Goal: Information Seeking & Learning: Find specific fact

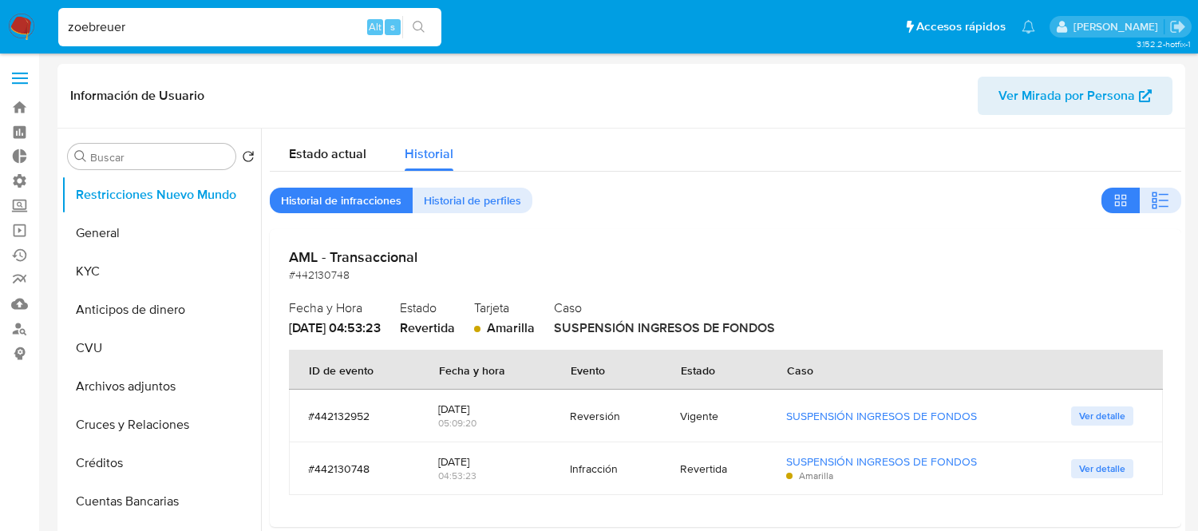
select select "10"
click at [164, 30] on input "zoebreuer" at bounding box center [249, 27] width 383 height 21
type input "716247336"
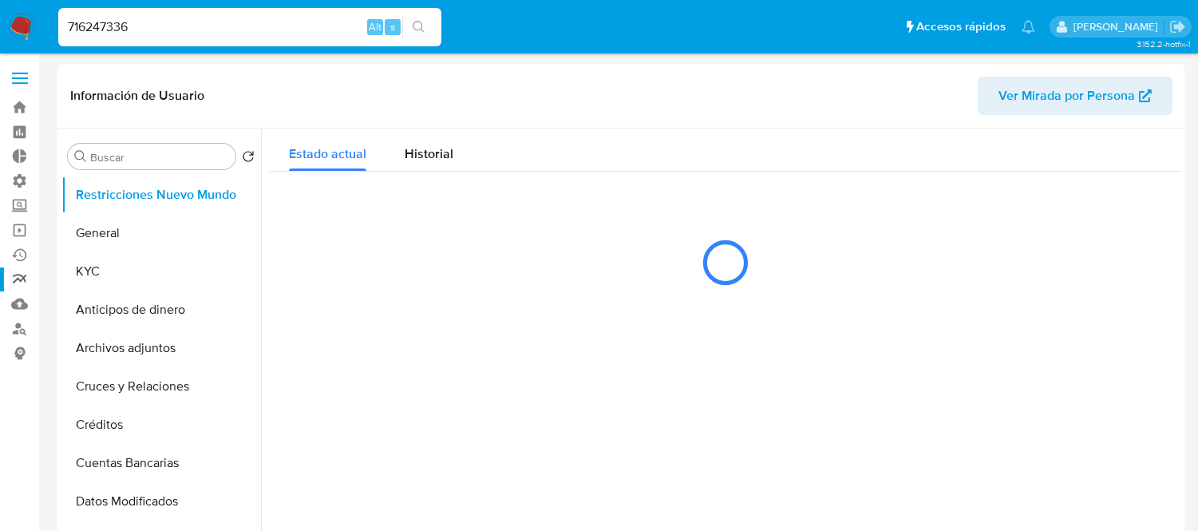
select select "10"
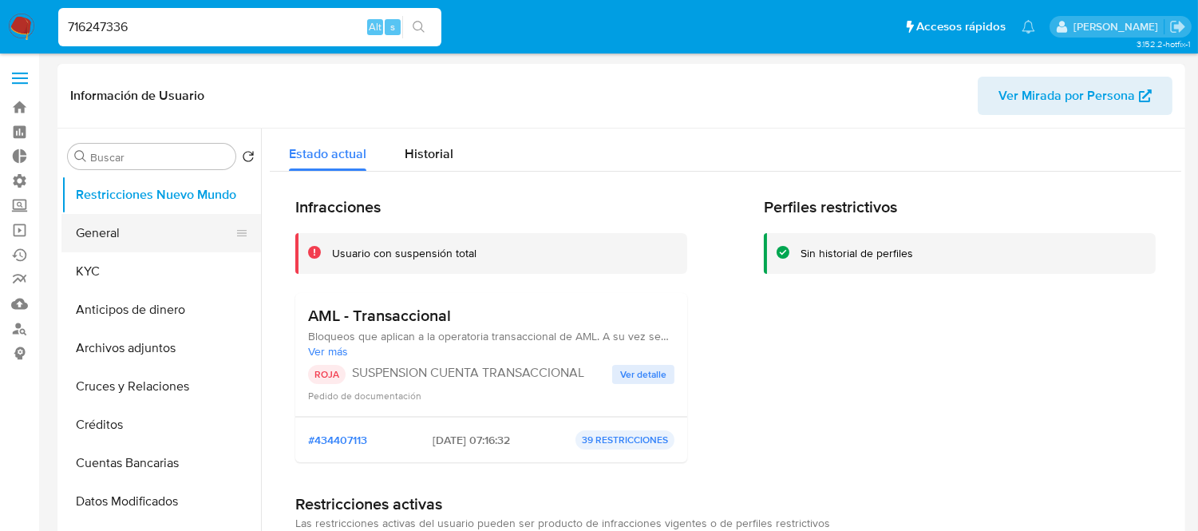
click at [102, 225] on button "General" at bounding box center [154, 233] width 187 height 38
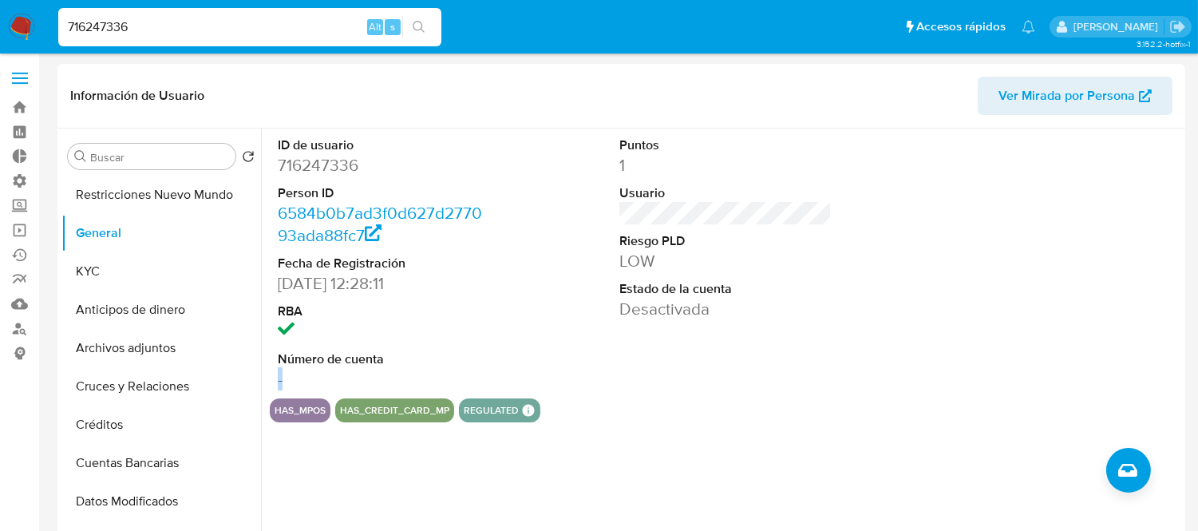
drag, startPoint x: 324, startPoint y: 377, endPoint x: 262, endPoint y: 374, distance: 62.3
click at [262, 374] on div "ID de usuario 716247336 Person ID 6584b0b7ad3f0d627d277093ada88fc7 Fecha de Reg…" at bounding box center [721, 333] width 920 height 409
click at [581, 362] on div "ID de usuario 716247336 Person ID 6584b0b7ad3f0d627d277093ada88fc7 Fecha de Reg…" at bounding box center [725, 264] width 911 height 270
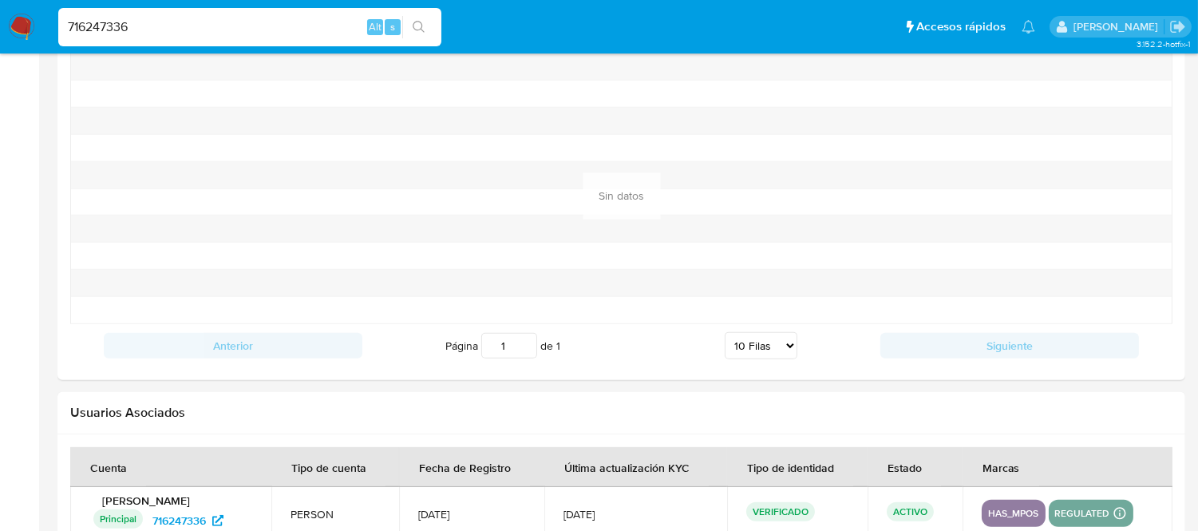
scroll to position [1319, 0]
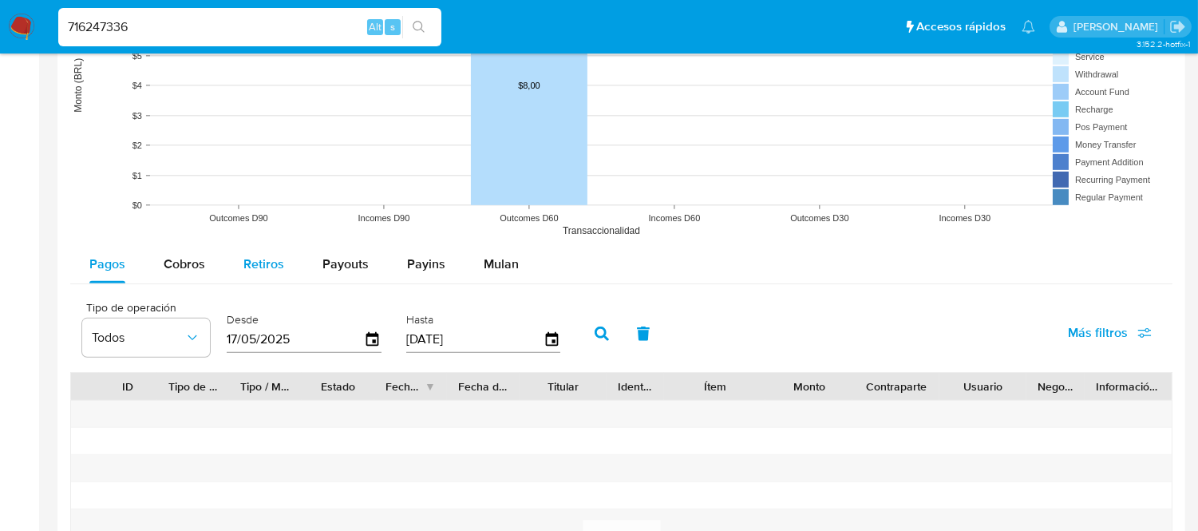
click at [244, 257] on span "Retiros" at bounding box center [263, 264] width 41 height 18
select select "10"
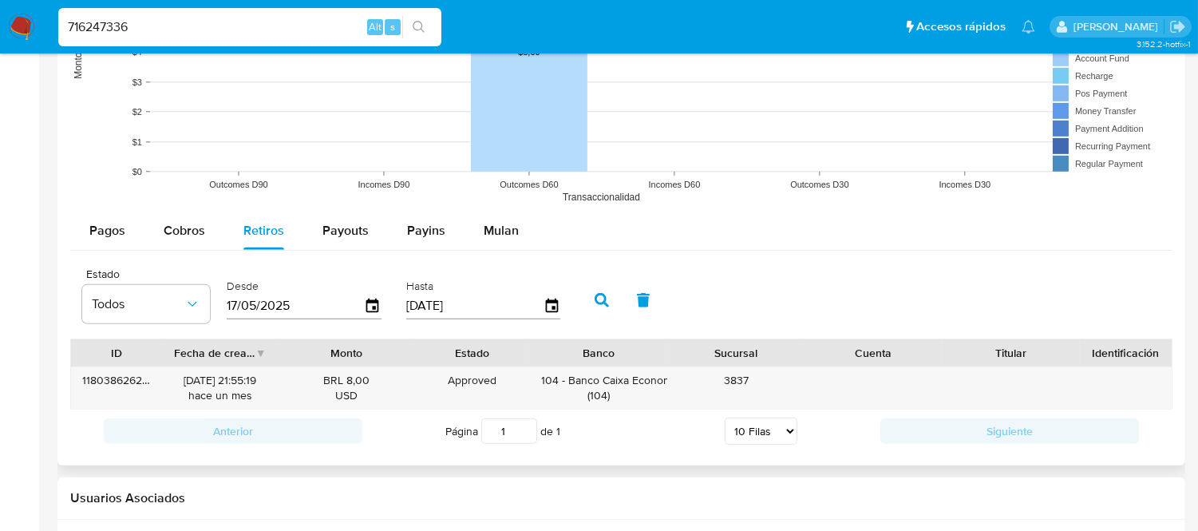
scroll to position [1407, 0]
